Goal: Find specific page/section: Find specific page/section

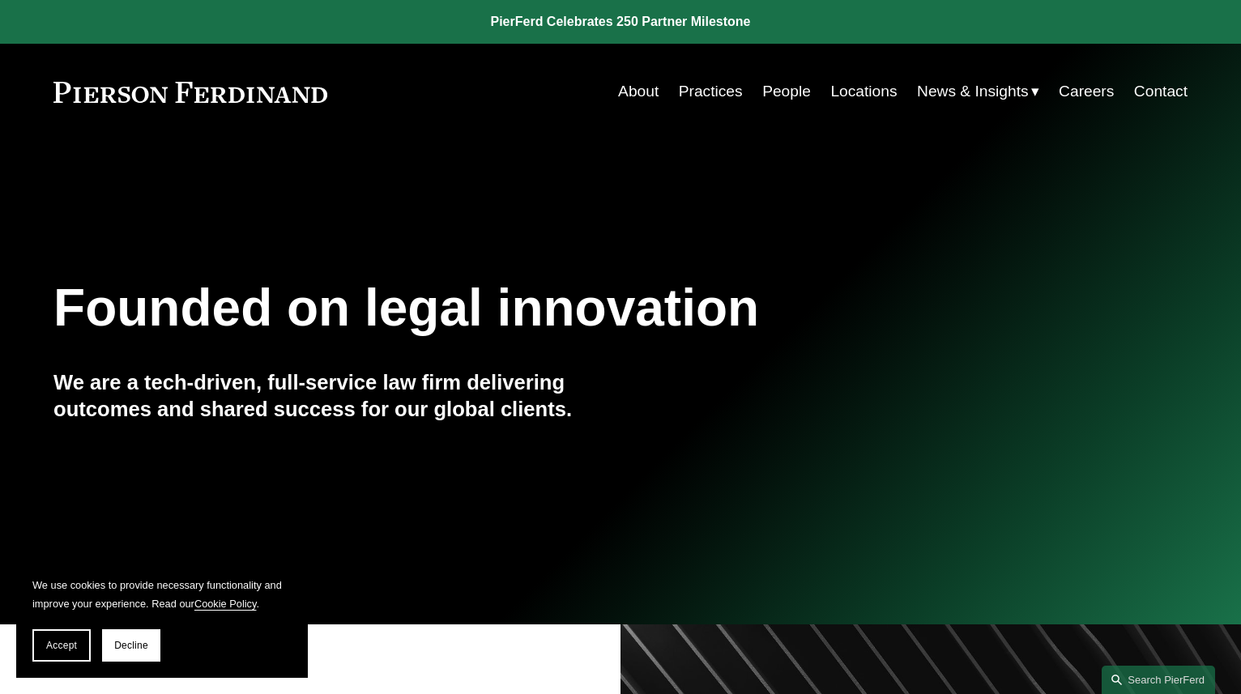
click at [703, 94] on link "Practices" at bounding box center [711, 91] width 64 height 31
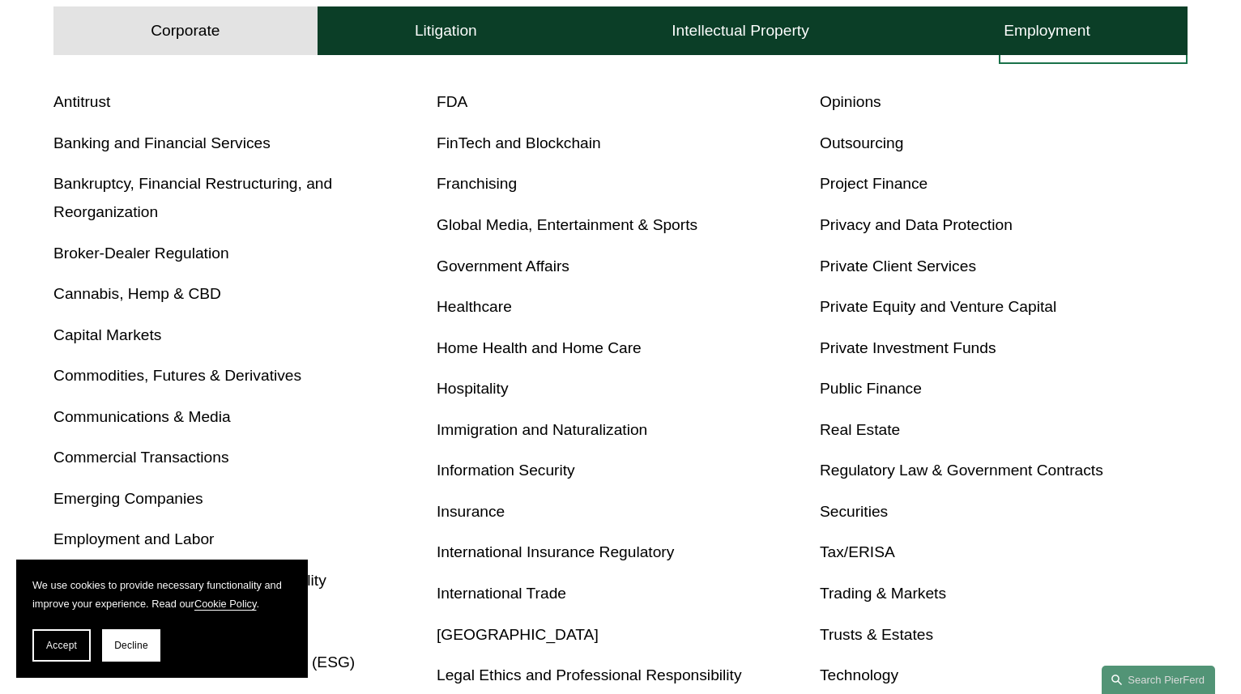
scroll to position [630, 0]
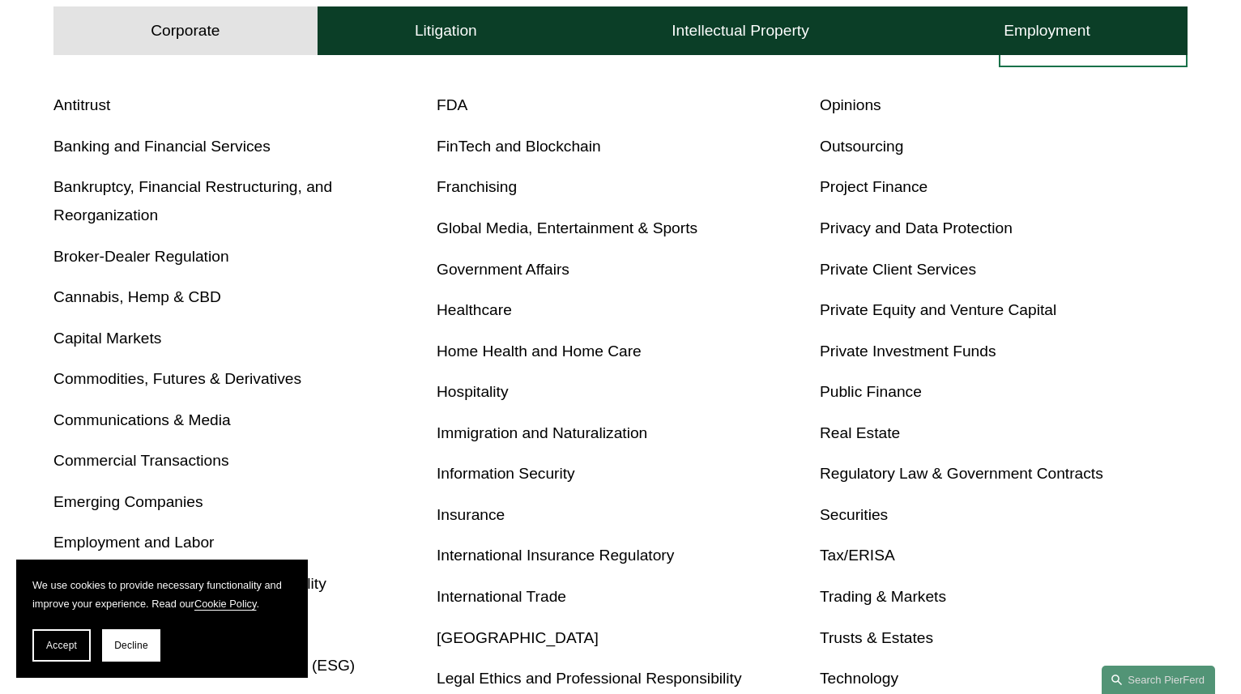
click at [498, 429] on link "Immigration and Naturalization" at bounding box center [542, 433] width 211 height 17
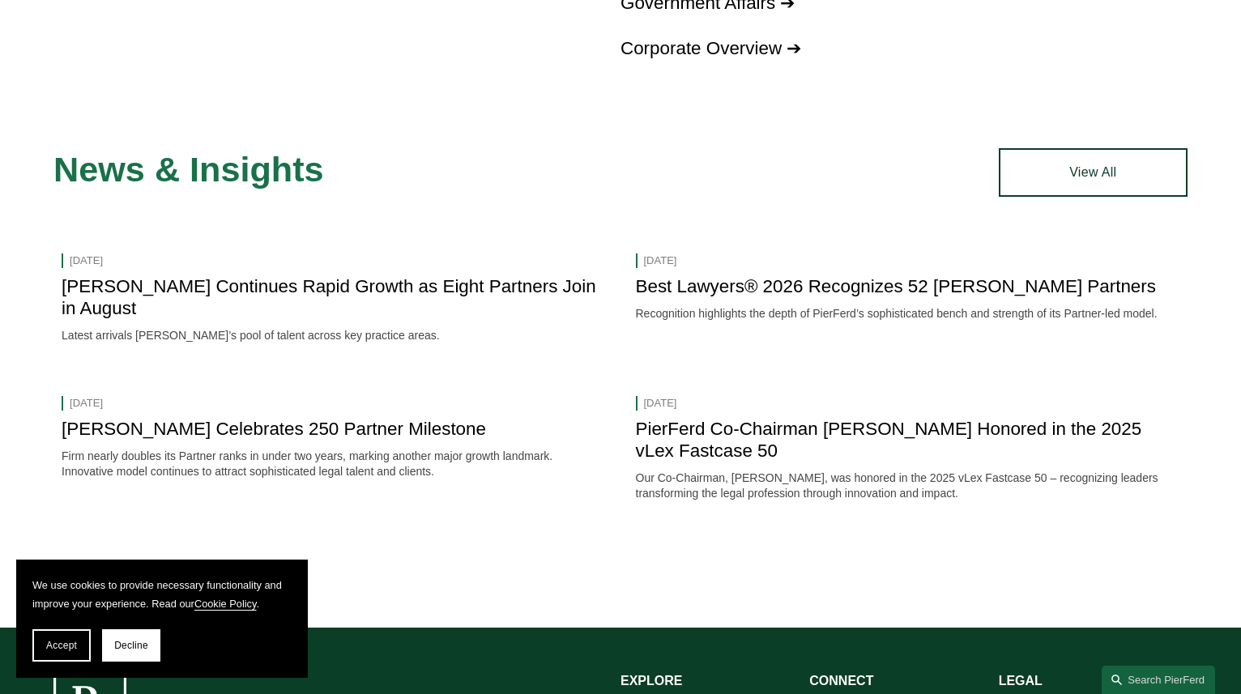
scroll to position [1642, 0]
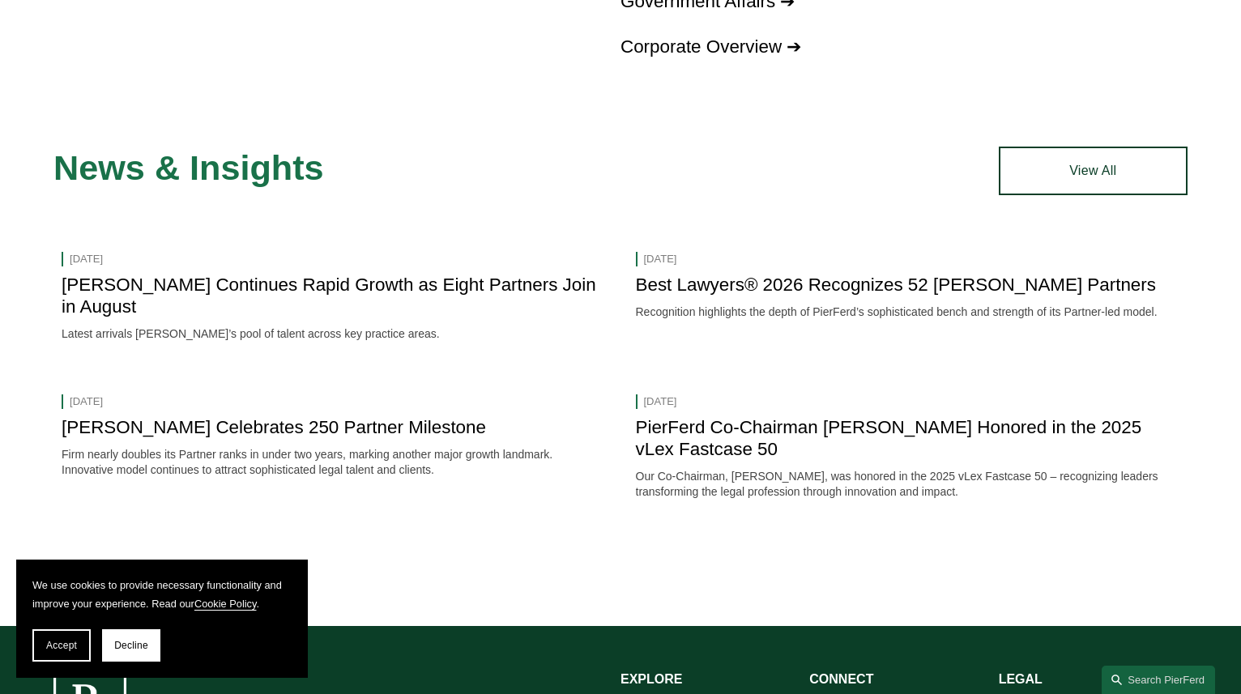
click at [425, 275] on link "Pierson Ferdinand Continues Rapid Growth as Eight Partners Join in August" at bounding box center [329, 296] width 535 height 42
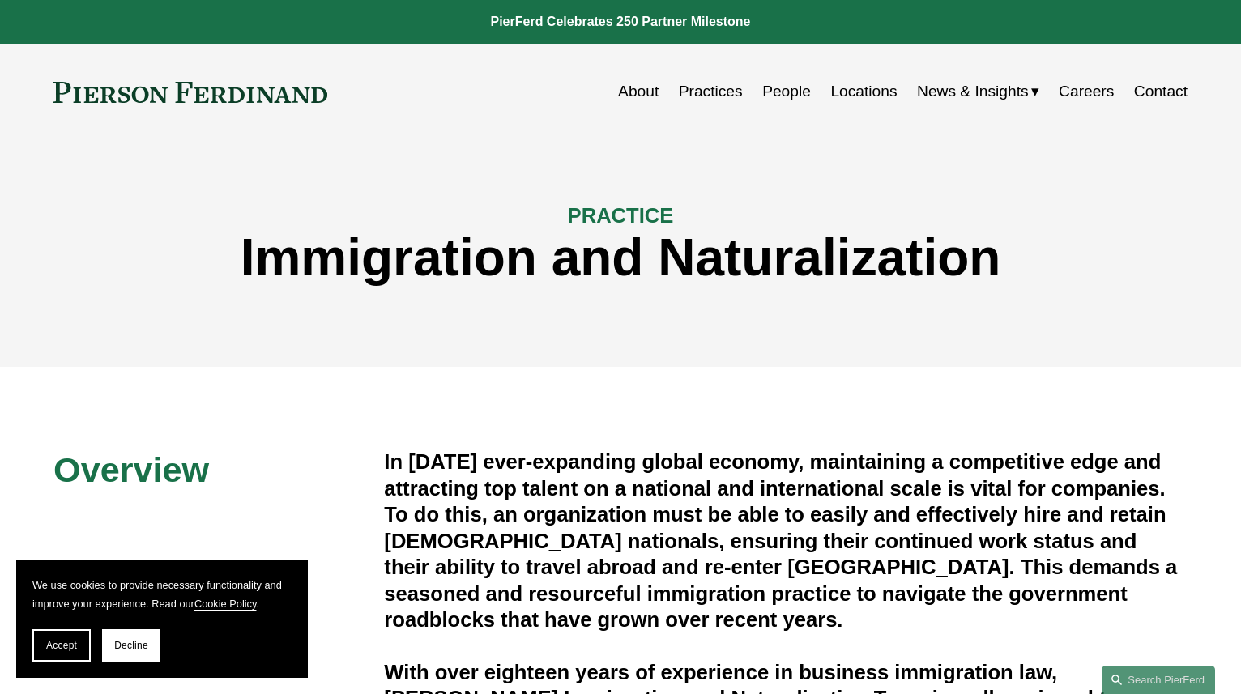
scroll to position [0, 0]
click at [699, 90] on link "Practices" at bounding box center [711, 91] width 64 height 31
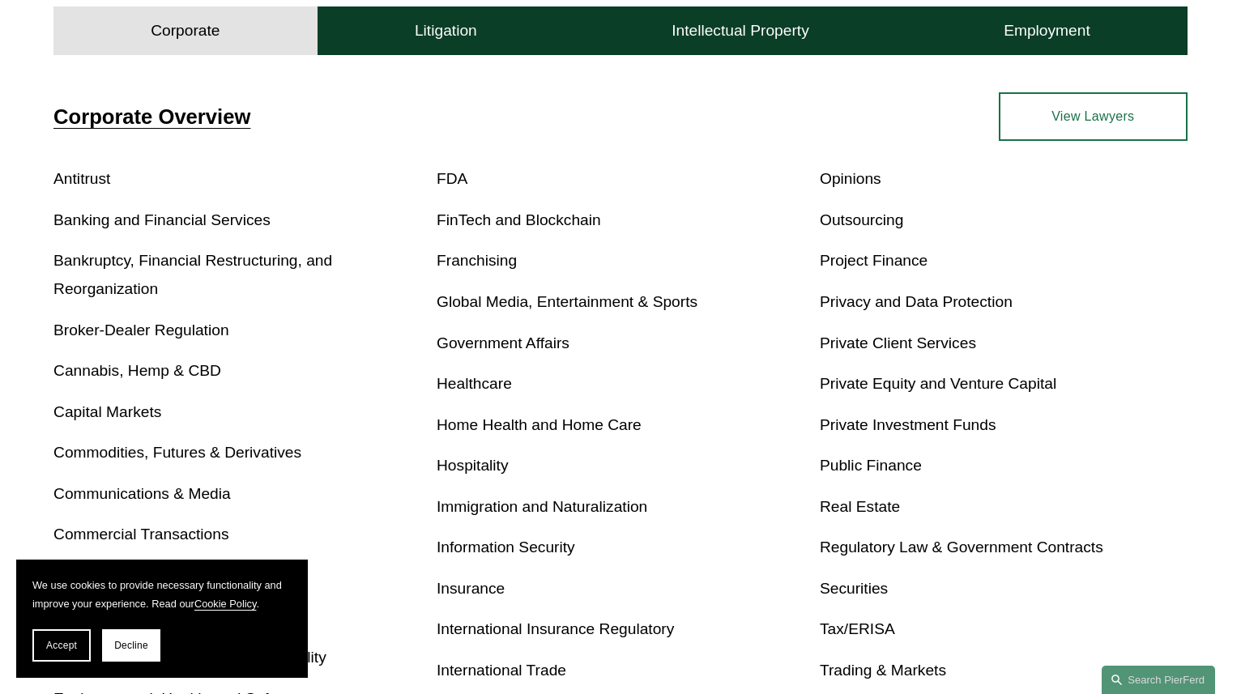
scroll to position [613, 0]
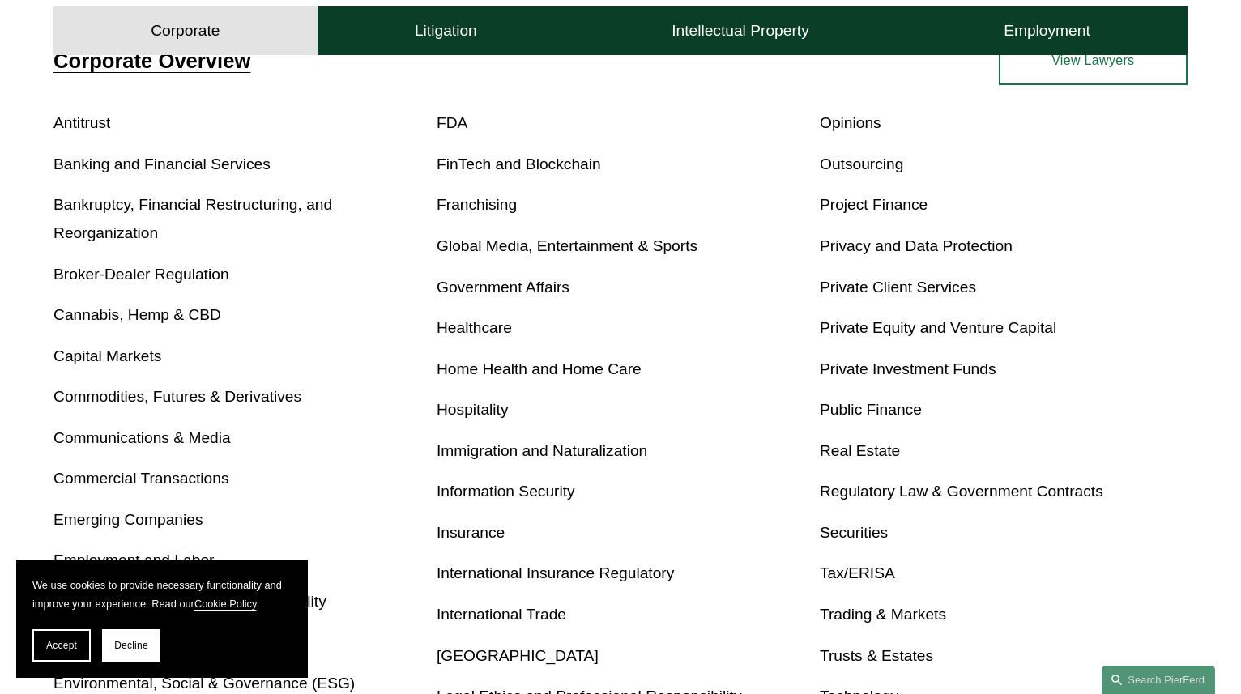
click at [519, 447] on link "Immigration and Naturalization" at bounding box center [542, 450] width 211 height 17
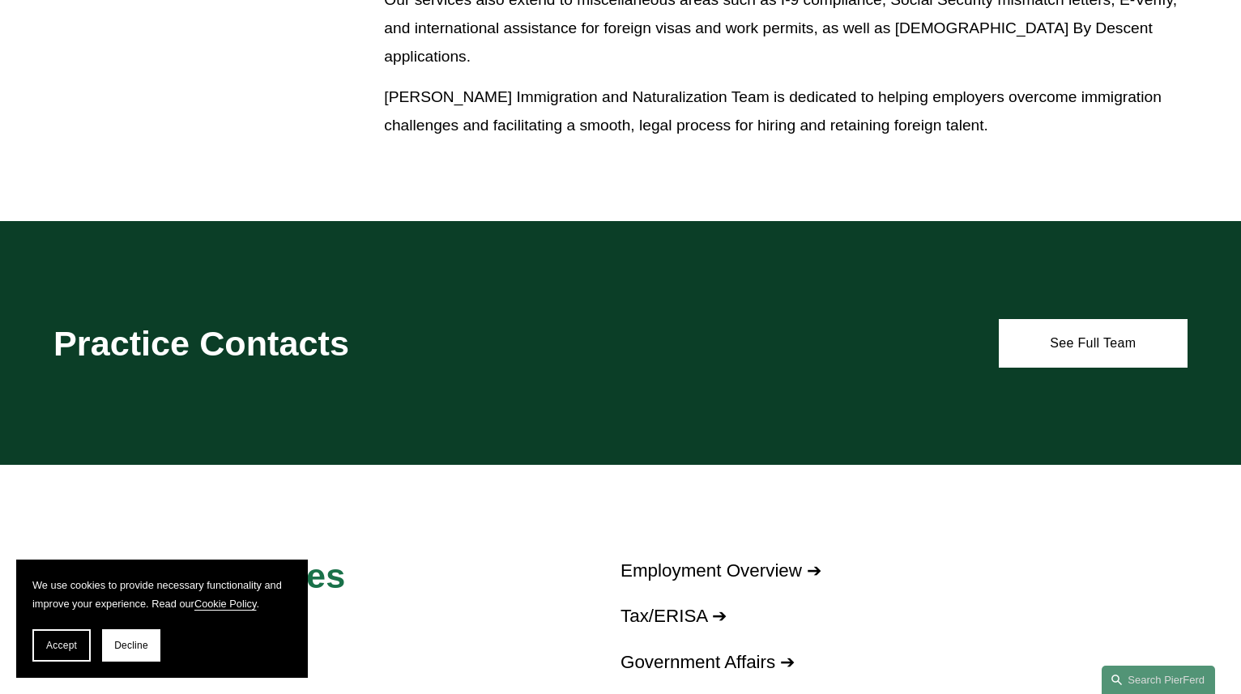
scroll to position [988, 0]
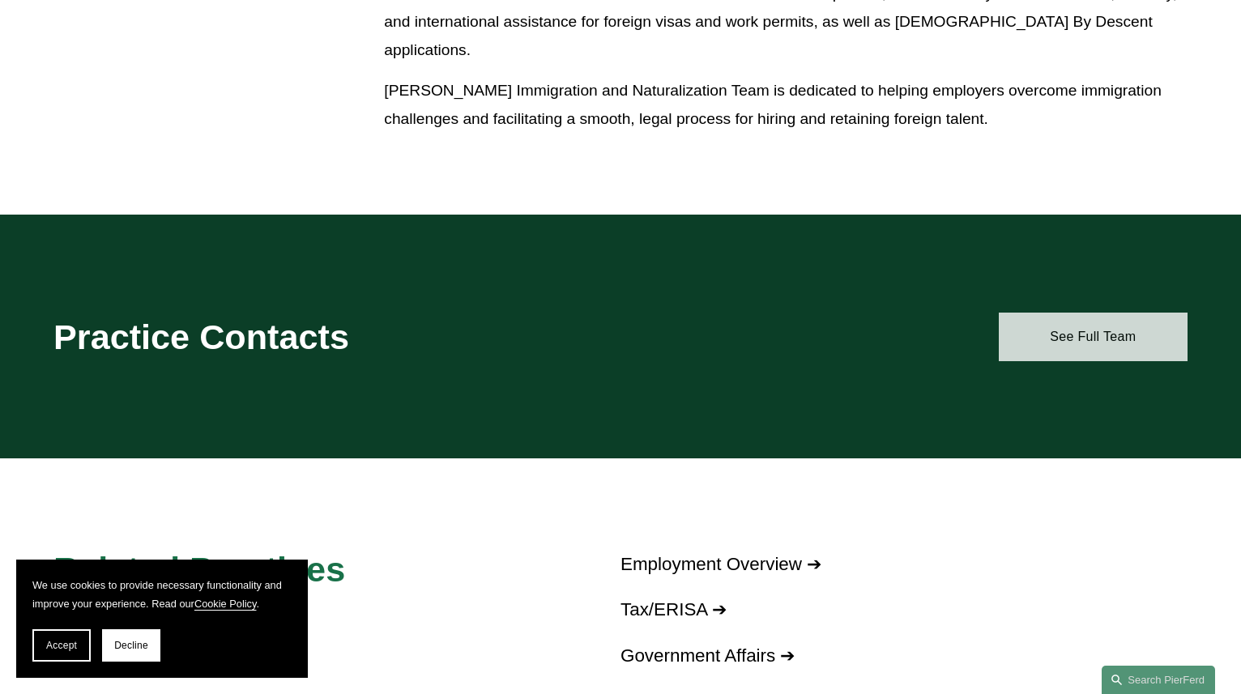
click at [1112, 323] on link "See Full Team" at bounding box center [1093, 337] width 189 height 49
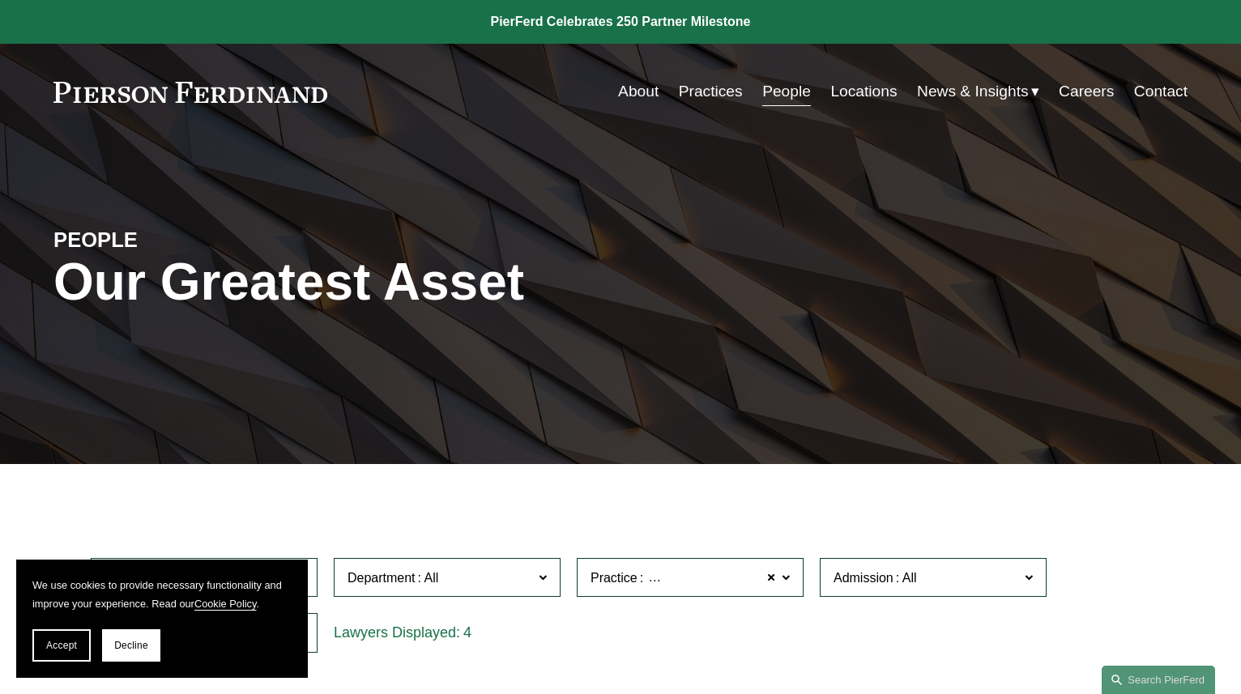
click at [777, 91] on link "People" at bounding box center [786, 91] width 49 height 31
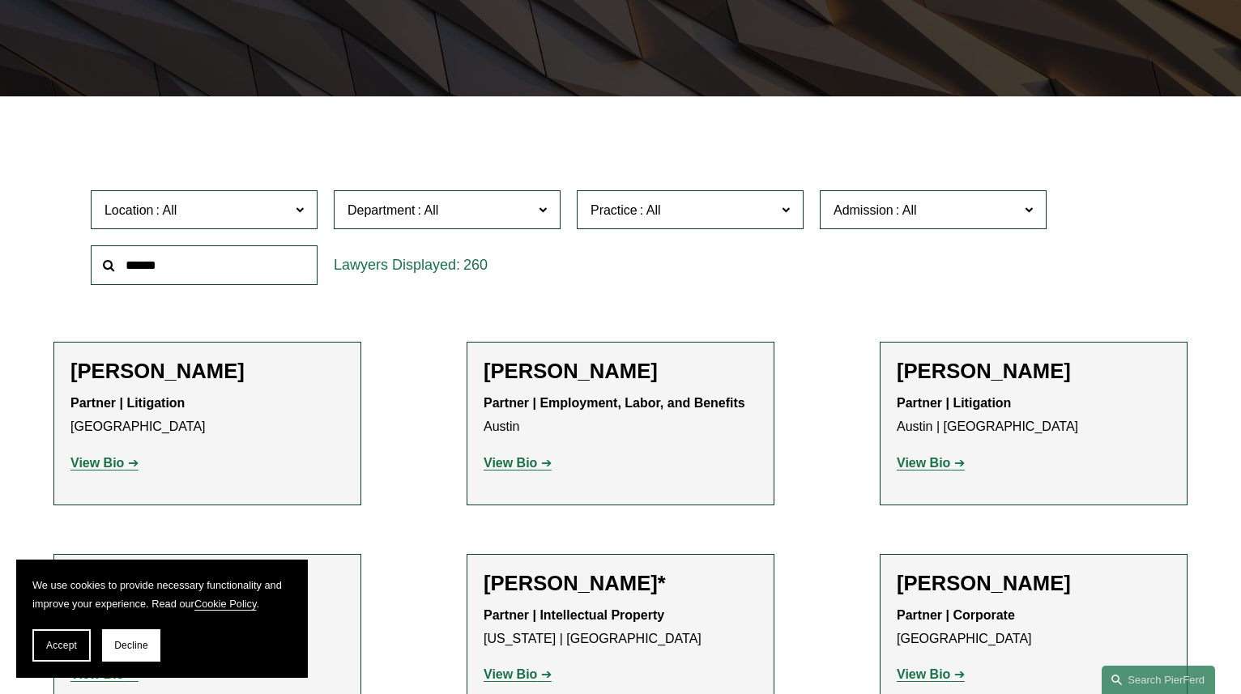
scroll to position [365, 0]
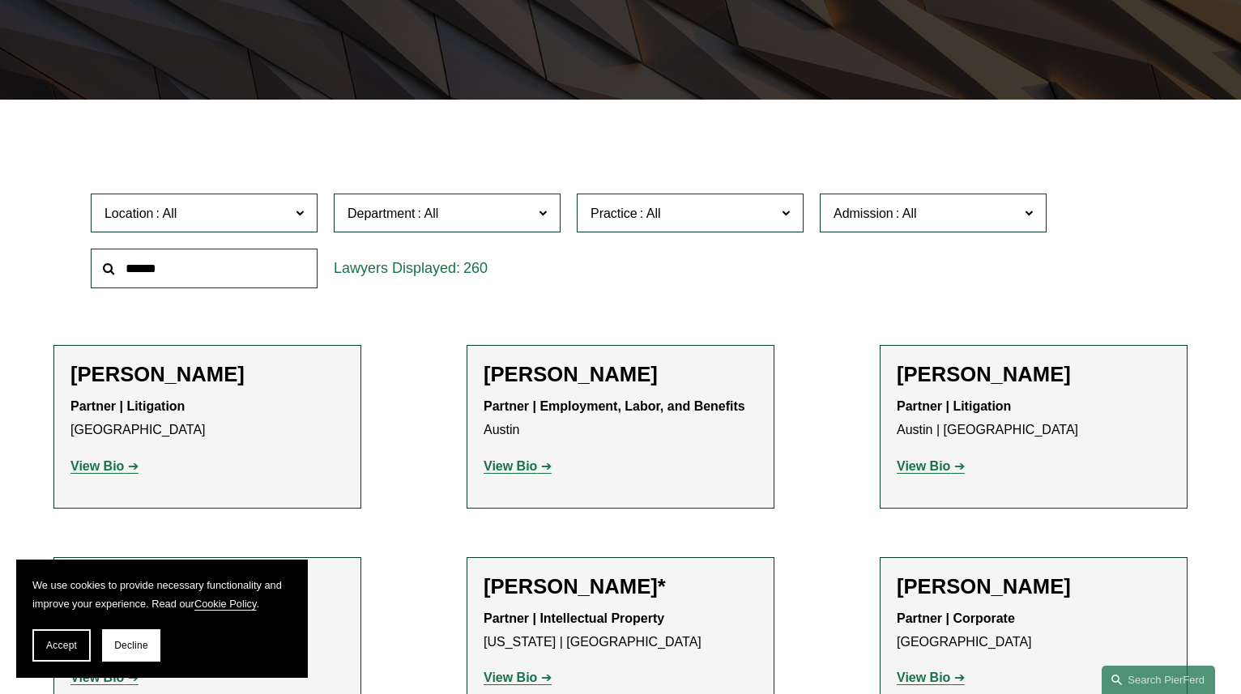
click at [545, 210] on span at bounding box center [543, 212] width 8 height 21
click at [0, 0] on link "Employment, Labor, and Benefits" at bounding box center [0, 0] width 0 height 0
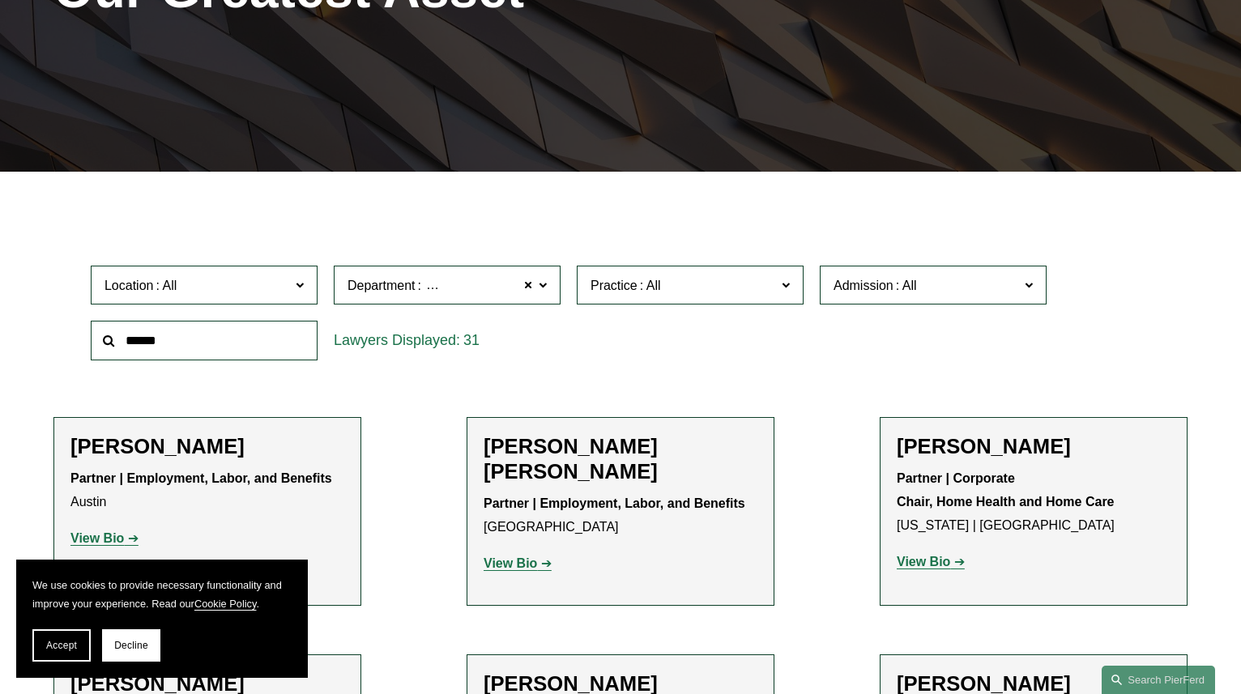
scroll to position [292, 0]
click at [202, 344] on input "text" at bounding box center [204, 341] width 227 height 40
type input "**********"
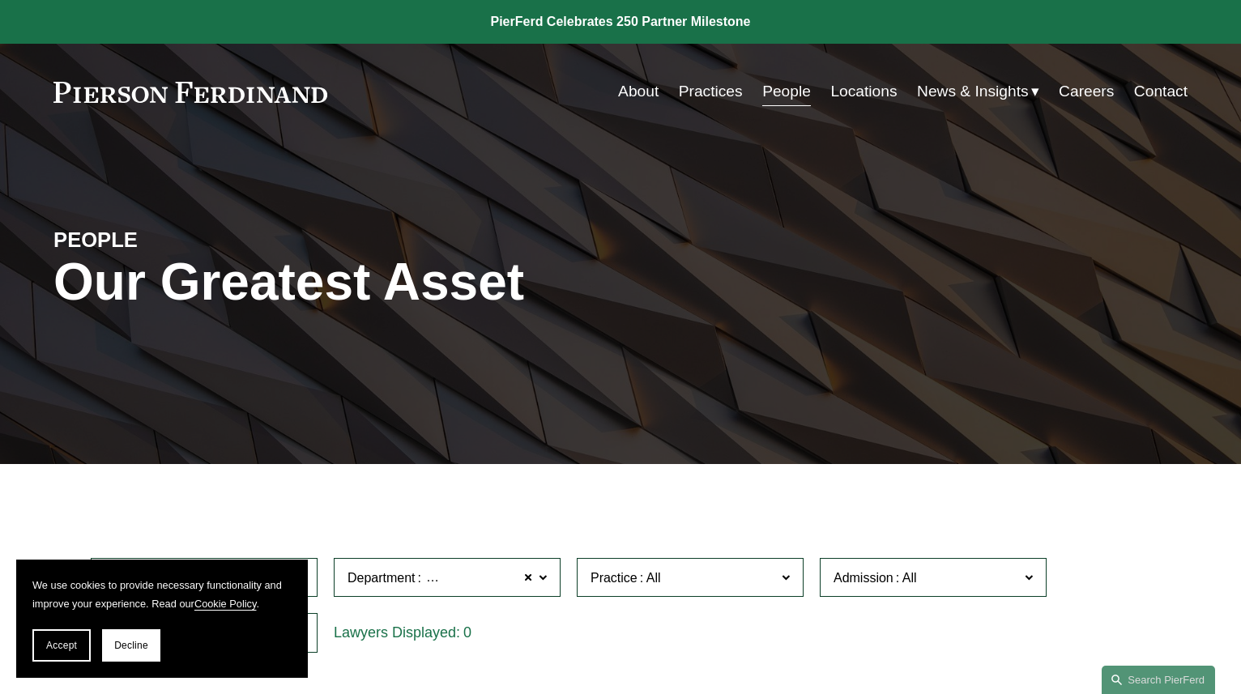
scroll to position [0, 0]
